Goal: Find specific page/section: Find specific page/section

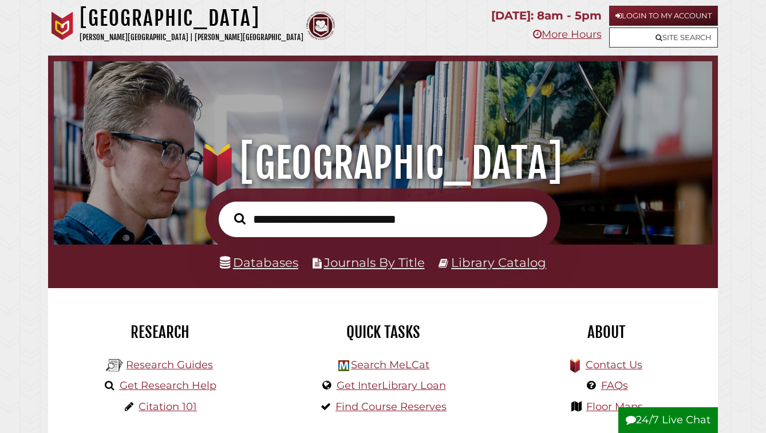
scroll to position [218, 653]
click at [265, 270] on link "Databases" at bounding box center [259, 262] width 78 height 15
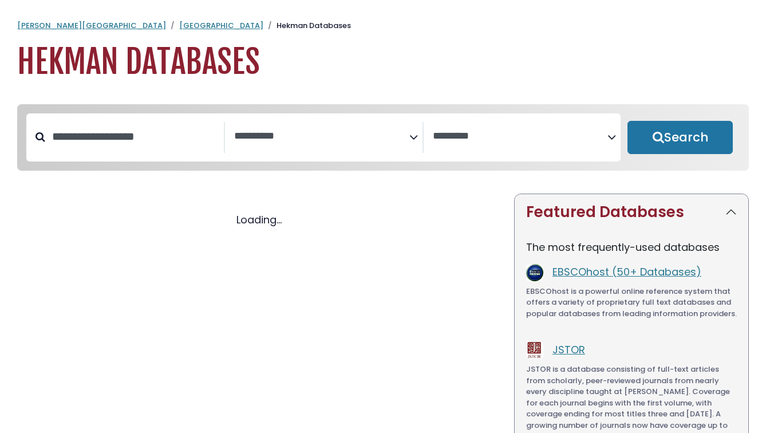
select select "Database Subject Filter"
select select "Database Vendors Filter"
select select "Database Subject Filter"
select select "Database Vendors Filter"
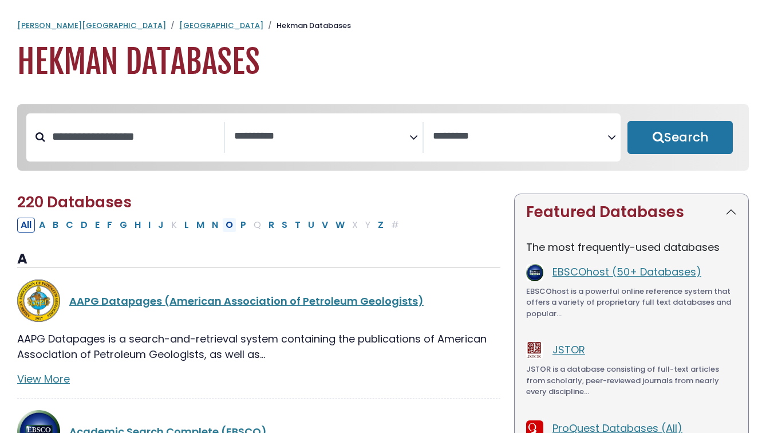
click at [237, 233] on button "O" at bounding box center [229, 225] width 14 height 15
select select "Database Subject Filter"
select select "Database Vendors Filter"
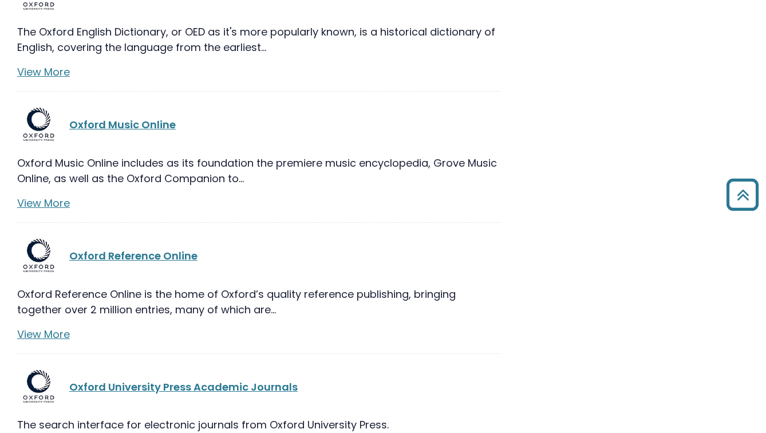
scroll to position [1020, 0]
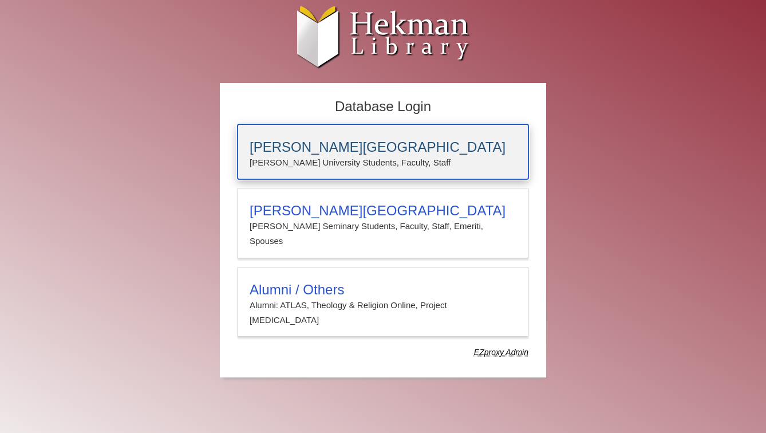
click at [278, 150] on h3 "[PERSON_NAME][GEOGRAPHIC_DATA]" at bounding box center [383, 147] width 267 height 16
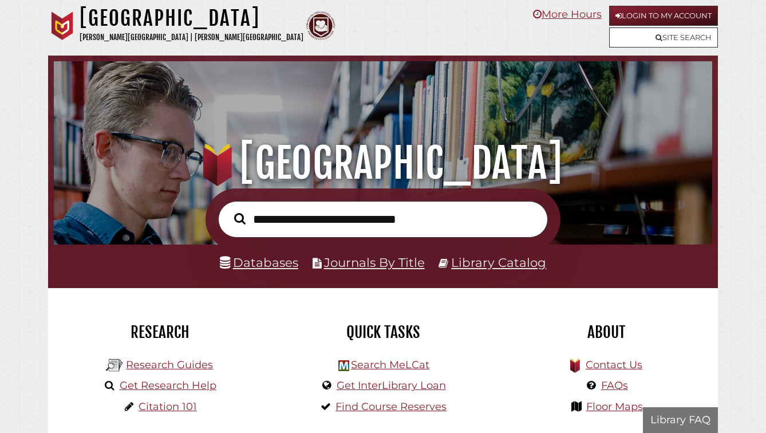
scroll to position [218, 653]
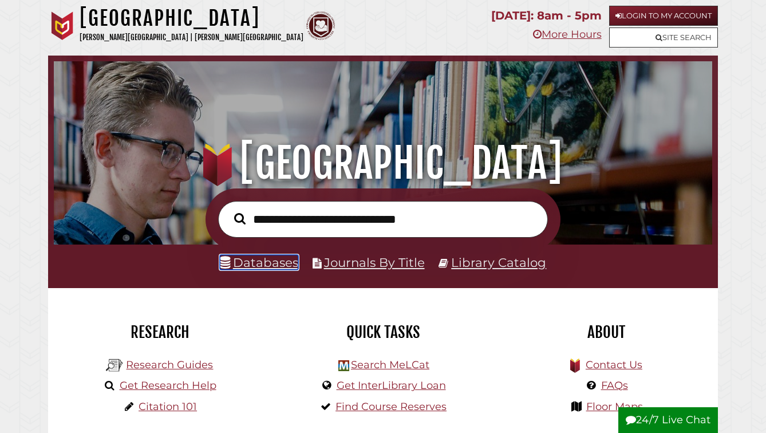
click at [247, 270] on link "Databases" at bounding box center [259, 262] width 78 height 15
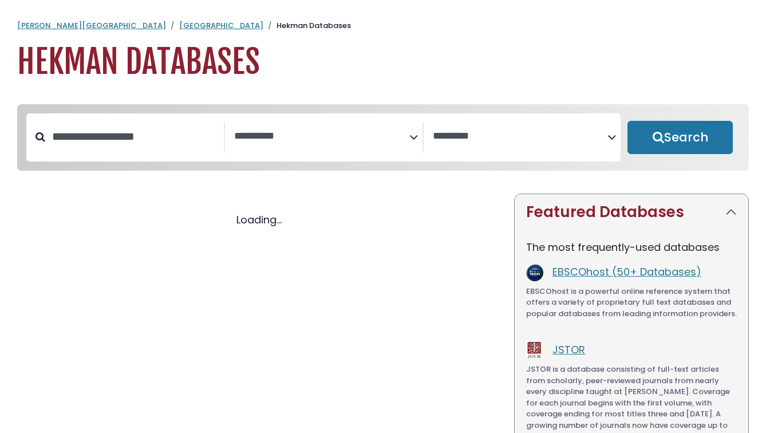
select select "Database Subject Filter"
select select "Database Vendors Filter"
select select "Database Subject Filter"
select select "Database Vendors Filter"
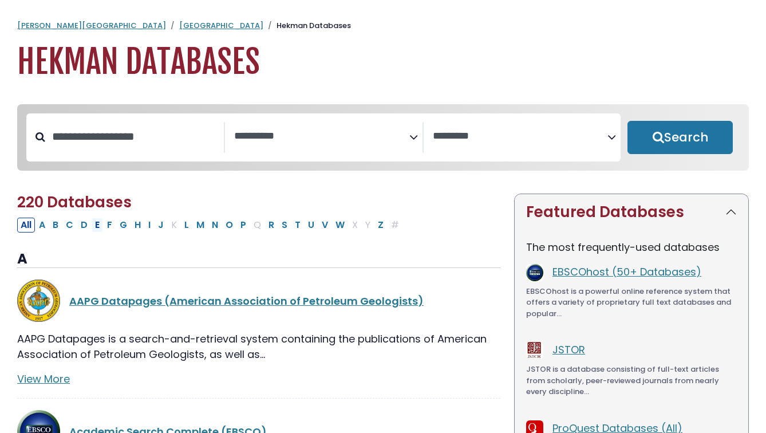
click at [103, 233] on button "E" at bounding box center [97, 225] width 11 height 15
select select "Database Subject Filter"
select select "Database Vendors Filter"
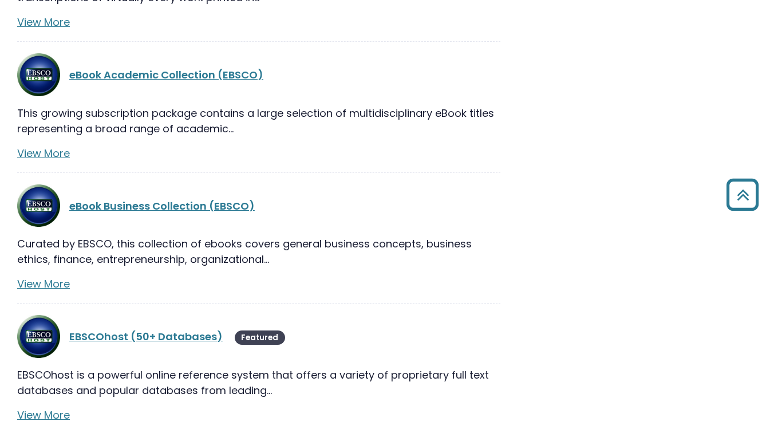
scroll to position [1164, 0]
